Goal: Understand process/instructions: Learn how to perform a task or action

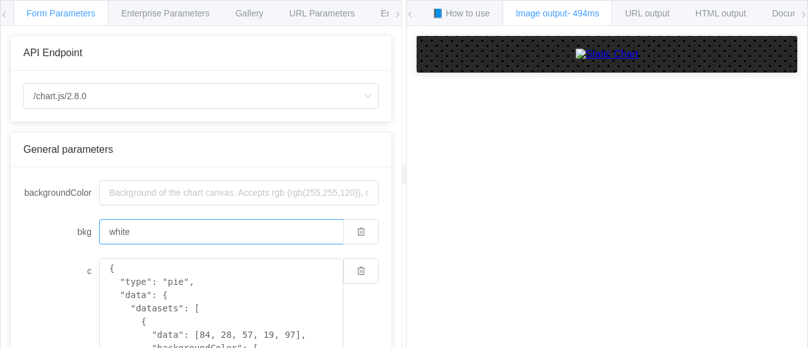
click at [168, 225] on input "white" at bounding box center [221, 231] width 244 height 25
type input "w"
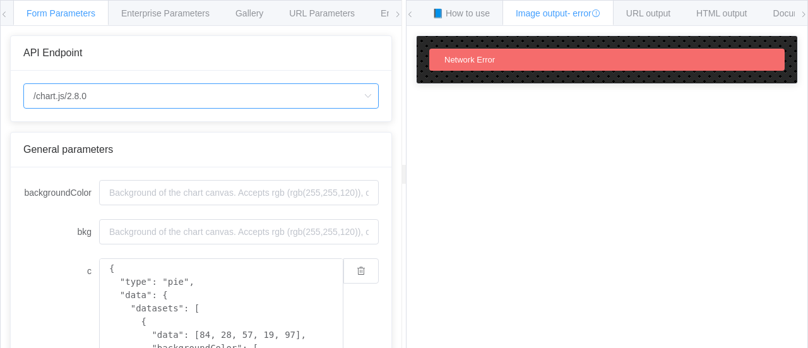
click at [110, 98] on input "/chart.js/2.8.0" at bounding box center [200, 95] width 355 height 25
click at [88, 128] on li "/chart" at bounding box center [200, 130] width 355 height 21
type input "/chart"
type input "20"
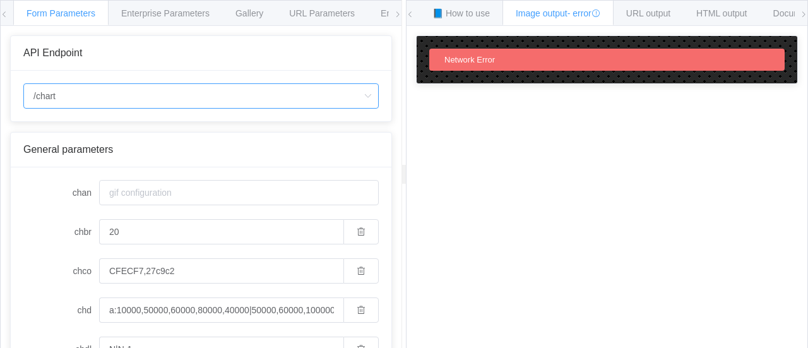
click at [102, 95] on input "/chart" at bounding box center [200, 95] width 355 height 25
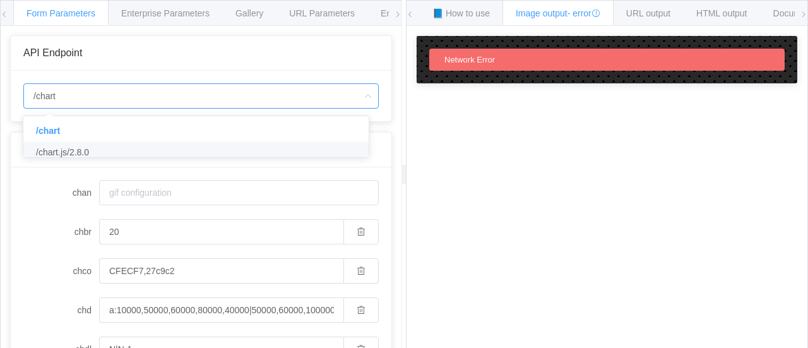
click at [478, 108] on div "How to maximize Image Charts in 3 steps Read the step-by-[PERSON_NAME] to the I…" at bounding box center [607, 196] width 401 height 341
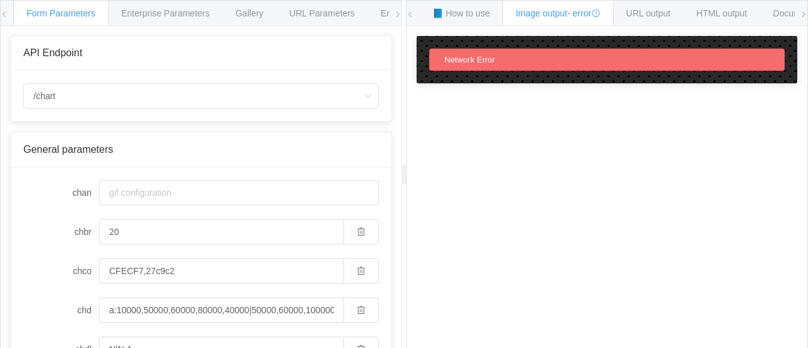
click at [465, 116] on div "How to maximize Image Charts in 3 steps Read the step-by-[PERSON_NAME] to the I…" at bounding box center [607, 196] width 401 height 341
click at [173, 13] on span "Enterprise Parameters" at bounding box center [165, 13] width 88 height 10
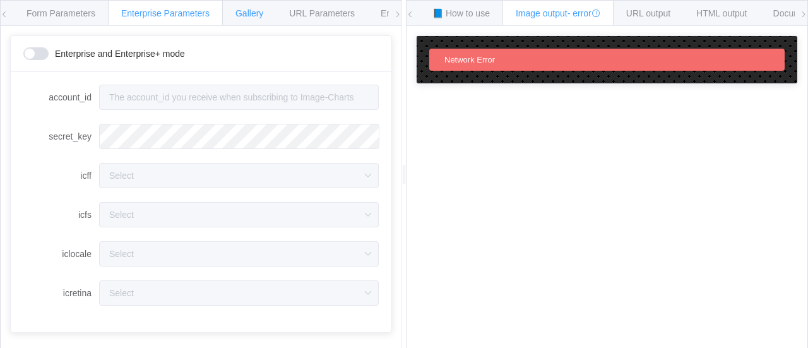
click at [256, 3] on div "Gallery" at bounding box center [249, 12] width 54 height 25
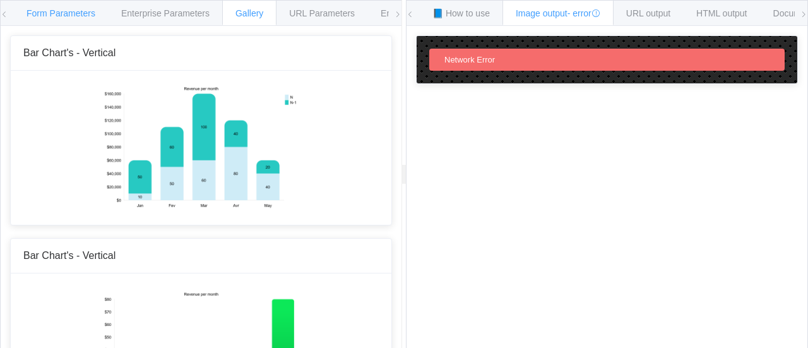
click at [84, 6] on div "Form Parameters" at bounding box center [60, 12] width 95 height 25
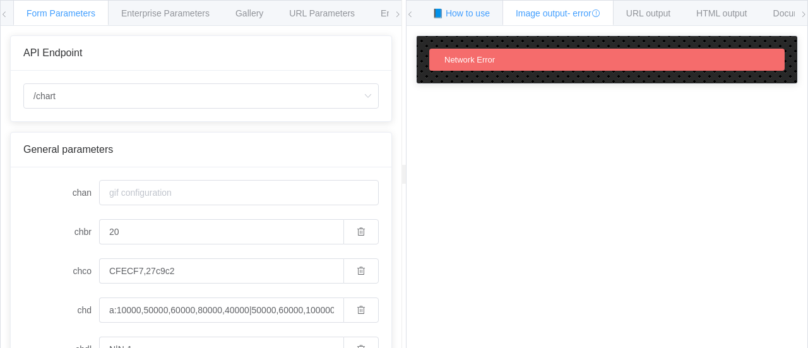
click at [452, 18] on div "📘 How to use" at bounding box center [461, 12] width 84 height 25
